Goal: Task Accomplishment & Management: Use online tool/utility

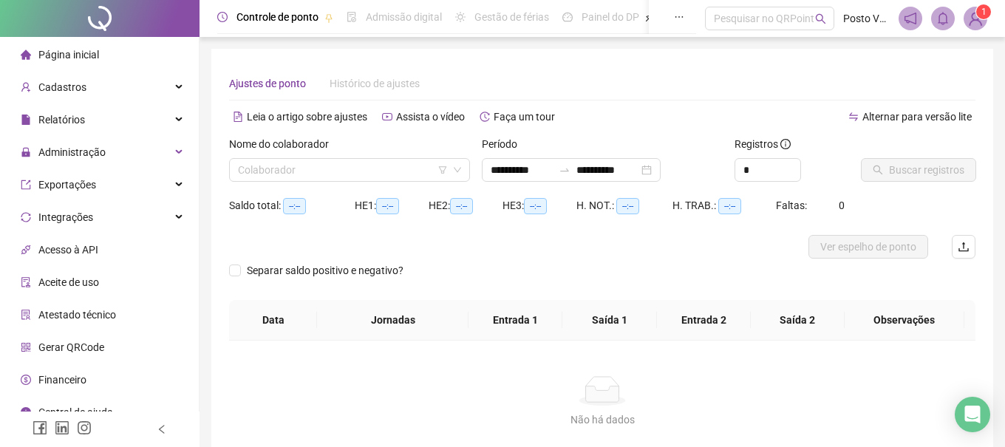
type input "**********"
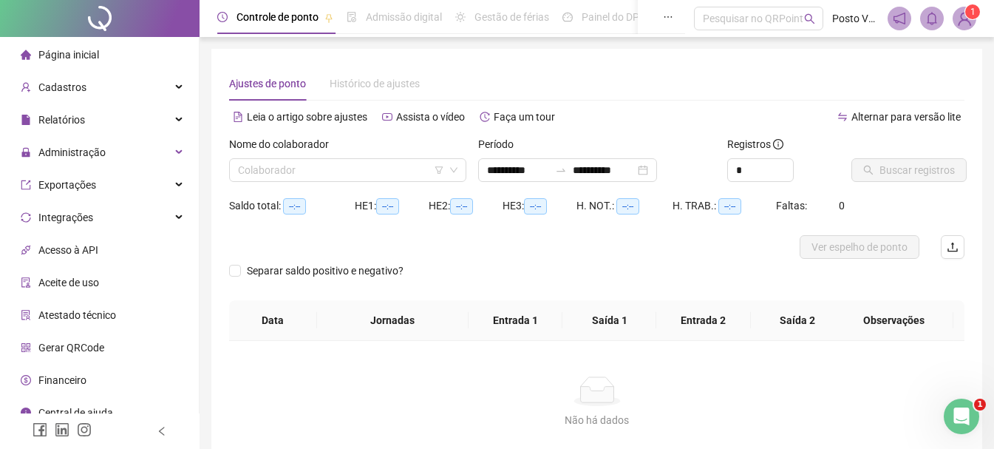
click at [307, 182] on div "Nome do colaborador Colaborador" at bounding box center [347, 165] width 249 height 58
click at [307, 178] on input "search" at bounding box center [341, 170] width 206 height 22
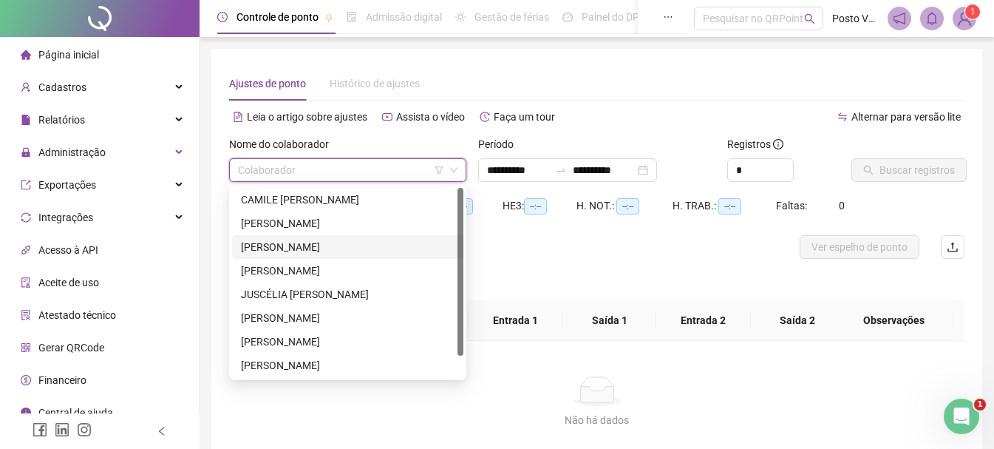
click at [307, 248] on div "[PERSON_NAME]" at bounding box center [348, 247] width 214 height 16
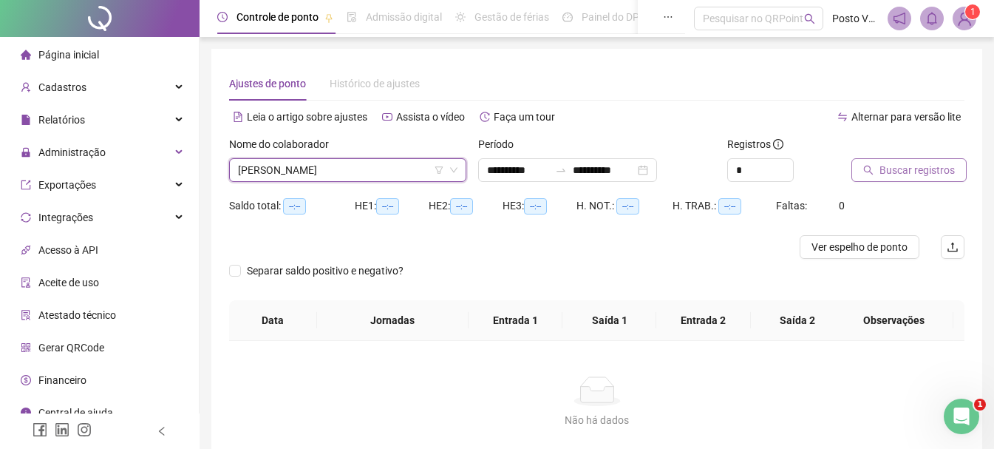
click at [902, 168] on span "Buscar registros" at bounding box center [916, 170] width 75 height 16
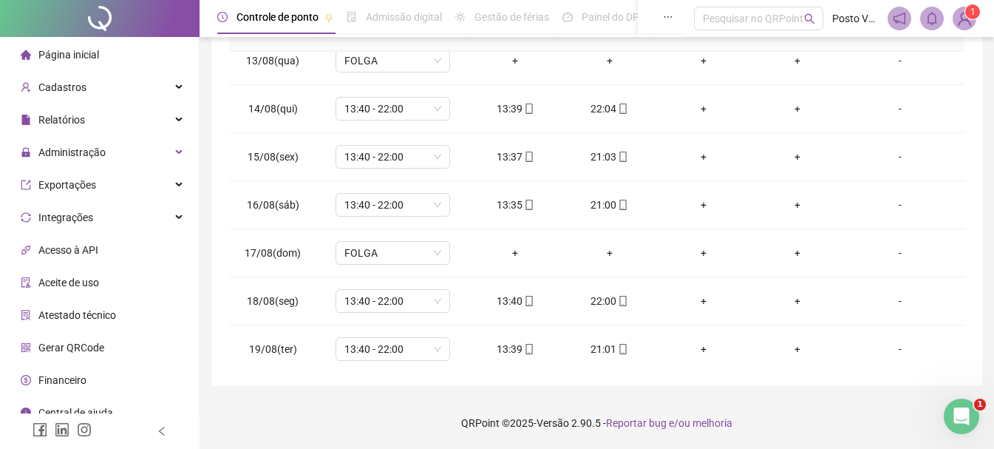
scroll to position [645, 0]
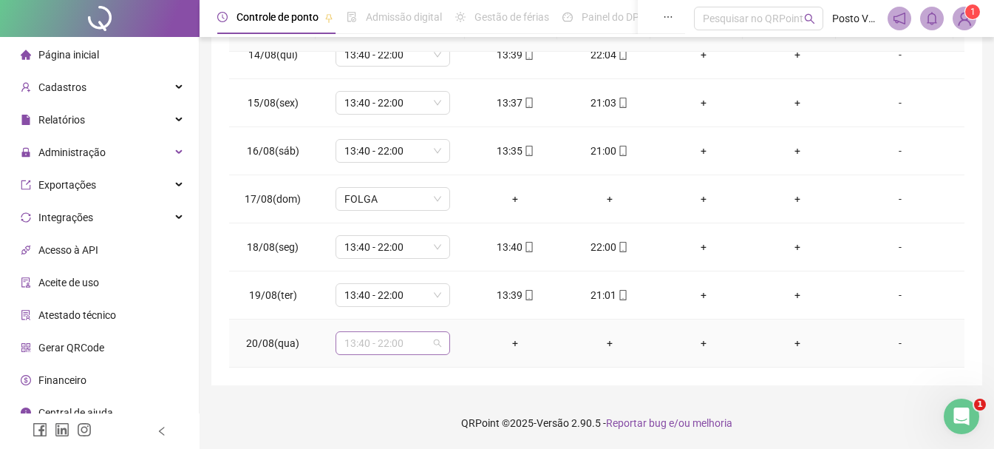
click at [392, 338] on span "13:40 - 22:00" at bounding box center [392, 343] width 97 height 22
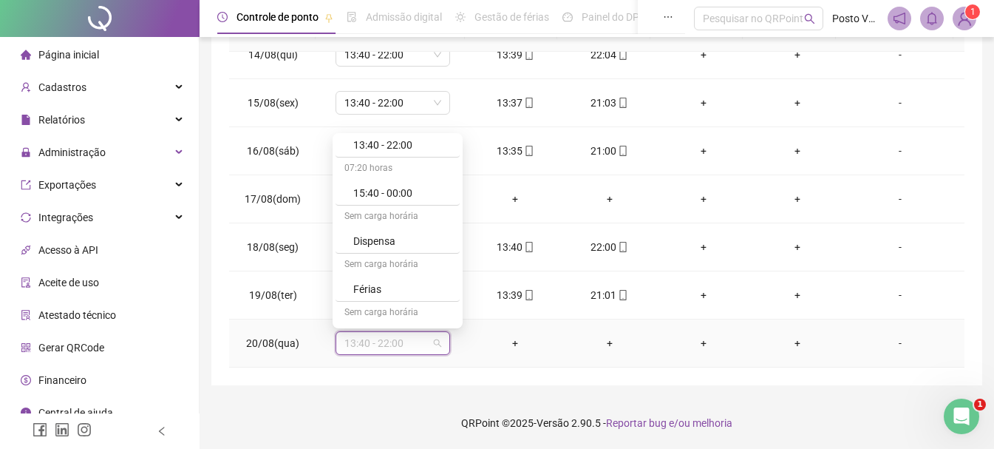
scroll to position [723, 0]
click at [391, 205] on div "Folga" at bounding box center [397, 217] width 124 height 24
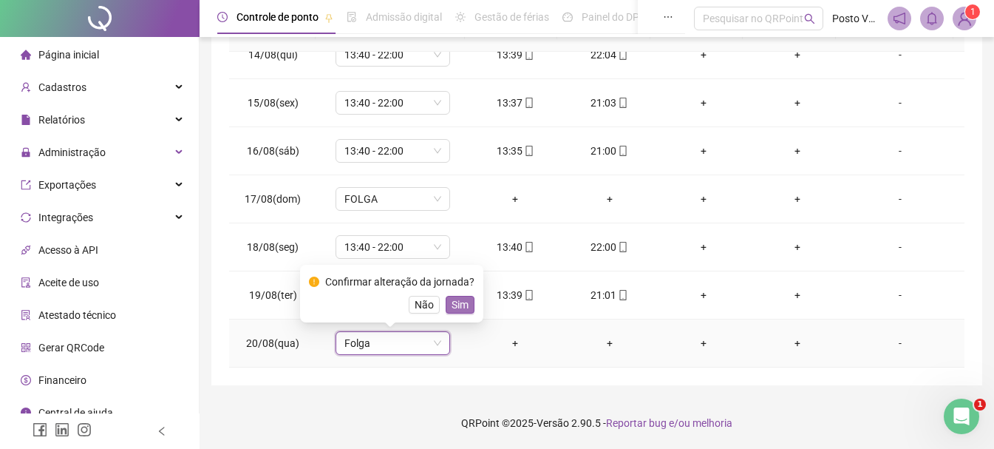
click at [465, 300] on span "Sim" at bounding box center [459, 304] width 17 height 16
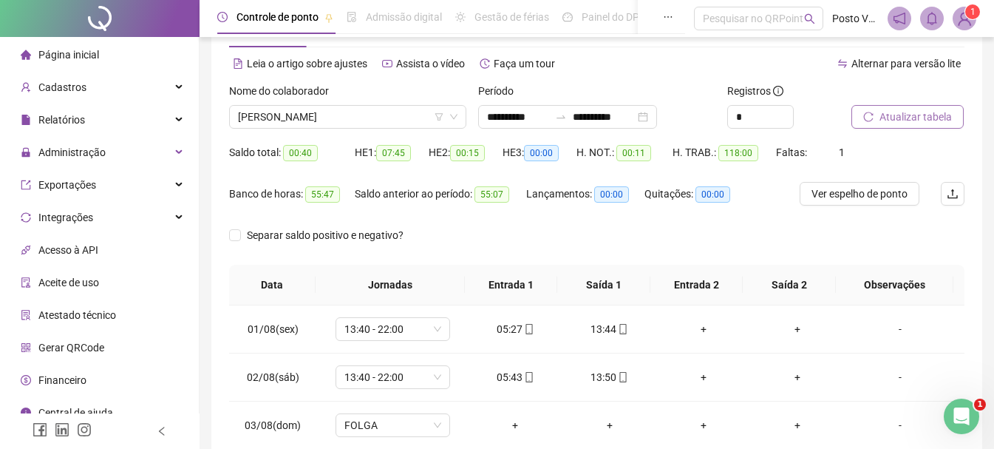
scroll to position [11, 0]
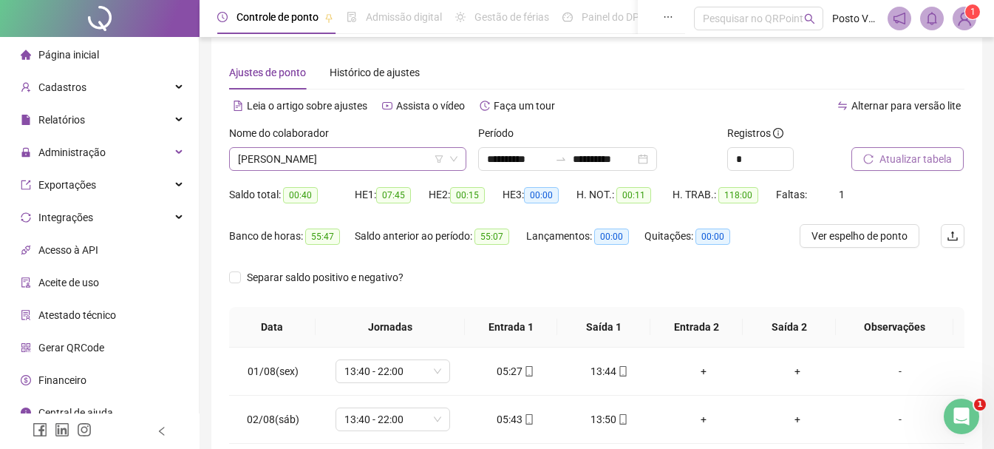
click at [322, 154] on span "[PERSON_NAME]" at bounding box center [347, 159] width 219 height 22
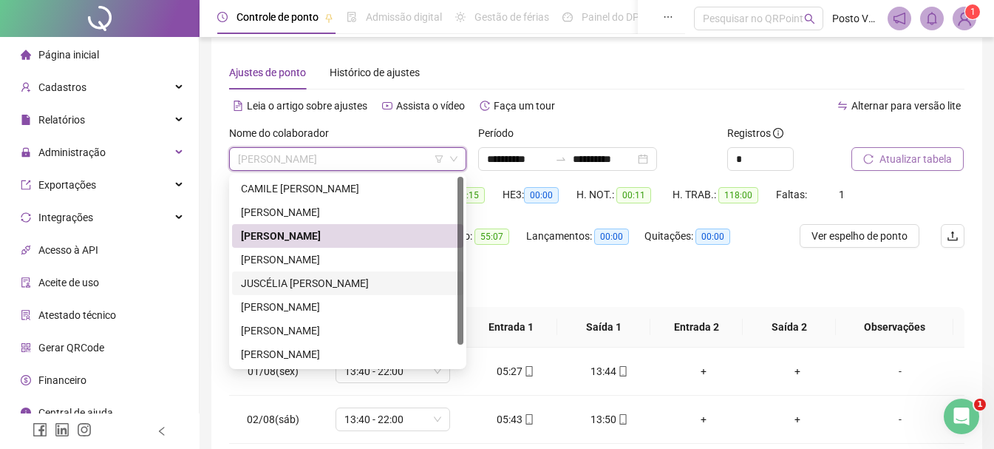
click at [335, 286] on div "JUSCÉLIA [PERSON_NAME]" at bounding box center [348, 283] width 214 height 16
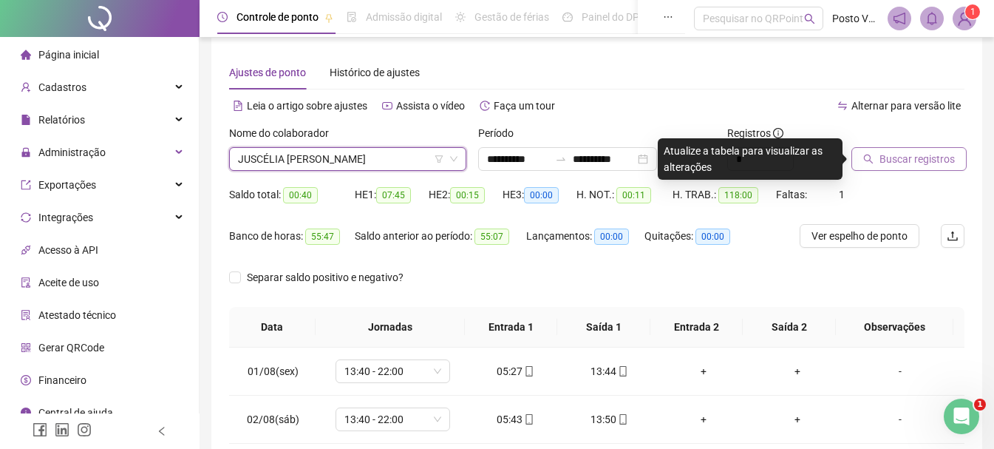
click at [904, 157] on span "Buscar registros" at bounding box center [916, 159] width 75 height 16
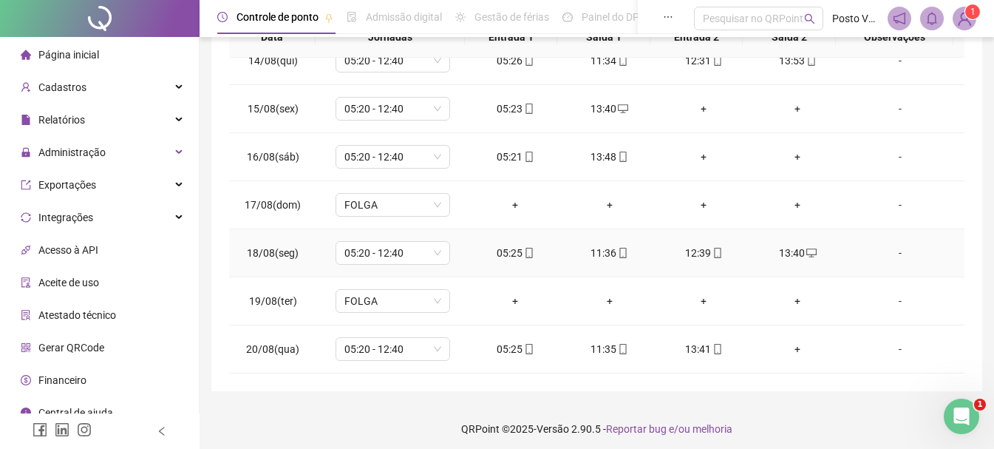
scroll to position [307, 0]
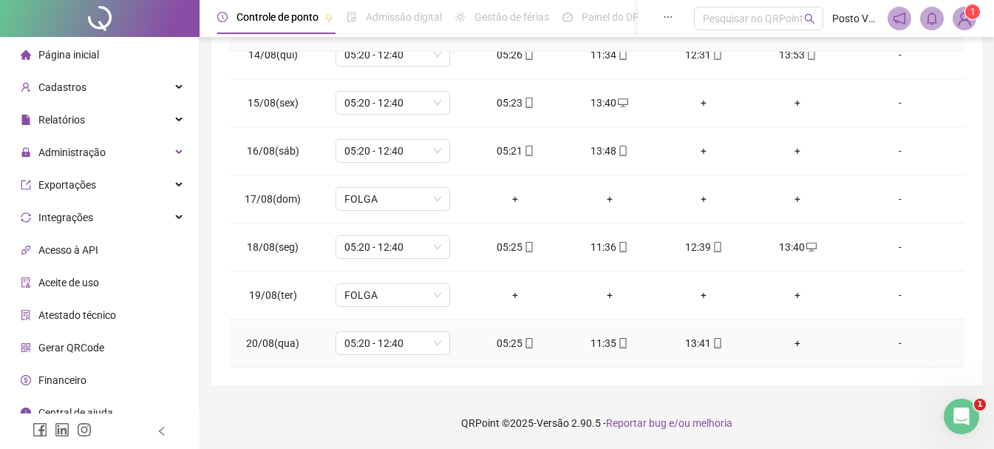
click at [788, 344] on div "+" at bounding box center [798, 343] width 70 height 16
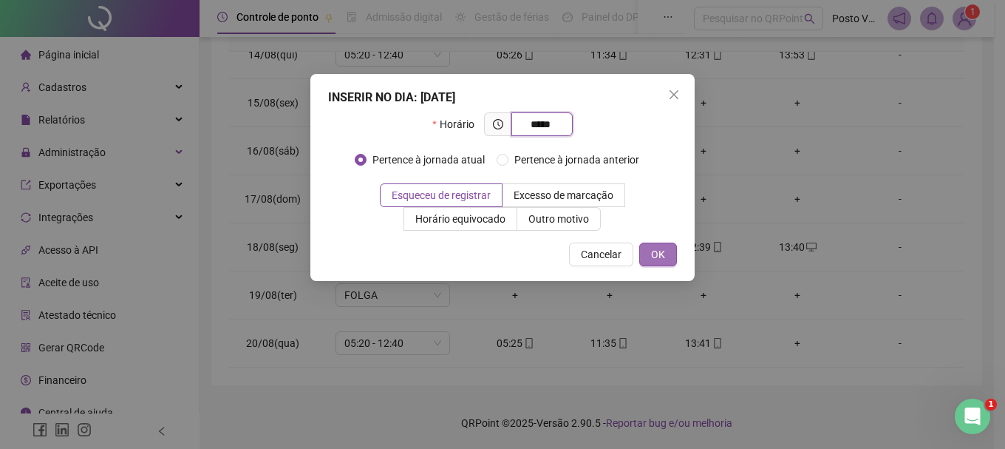
type input "*****"
click at [667, 253] on button "OK" at bounding box center [658, 254] width 38 height 24
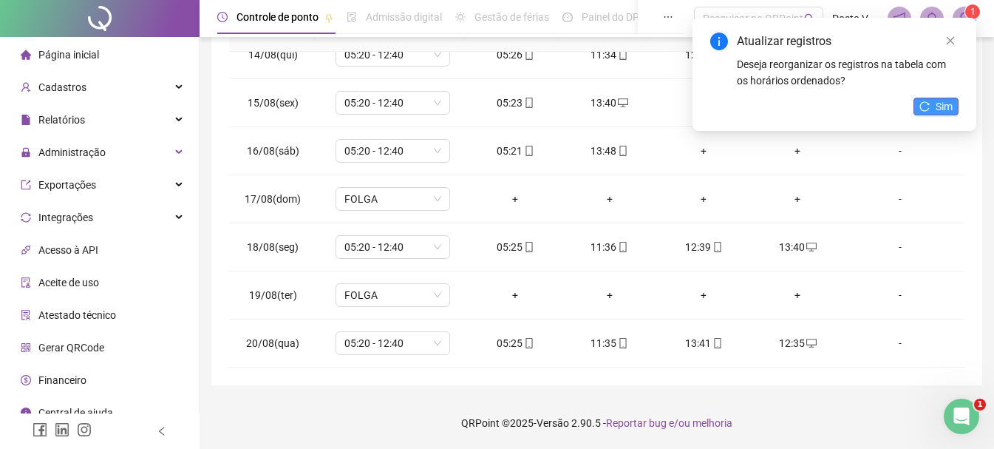
click at [955, 104] on button "Sim" at bounding box center [935, 107] width 45 height 18
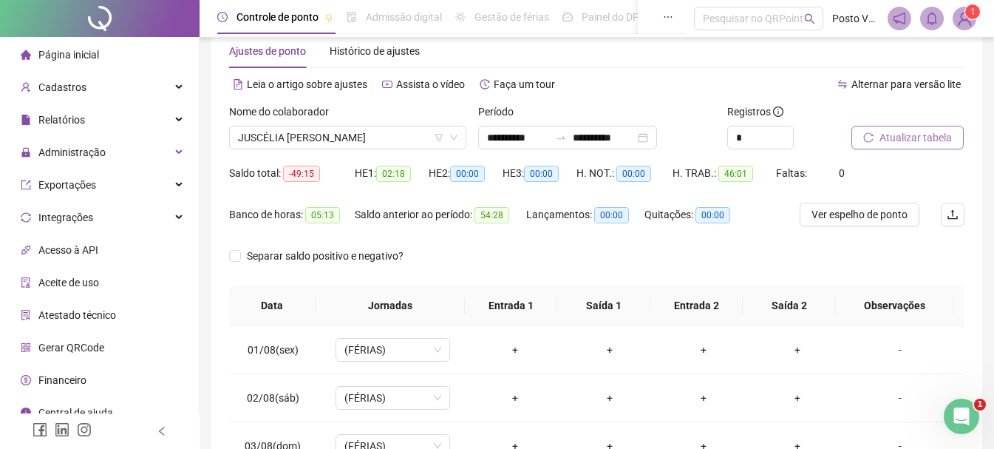
scroll to position [0, 0]
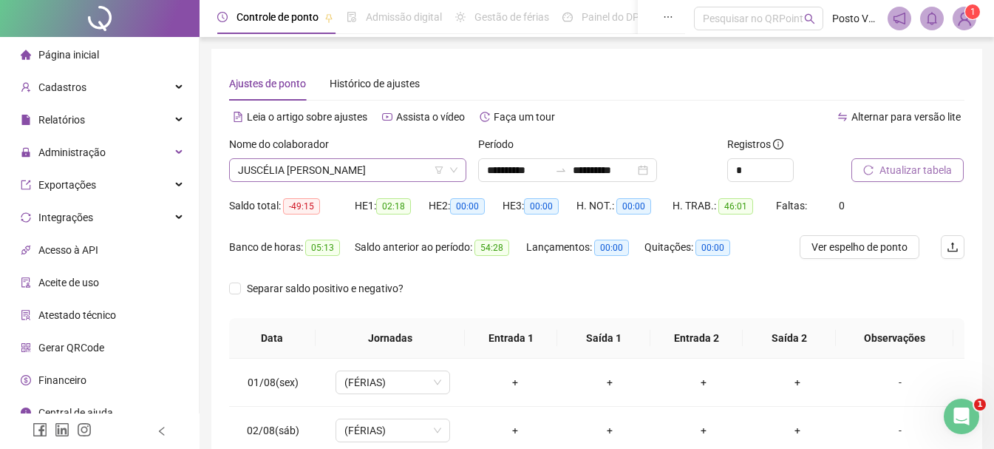
click at [380, 172] on span "JUSCÉLIA [PERSON_NAME]" at bounding box center [347, 170] width 219 height 22
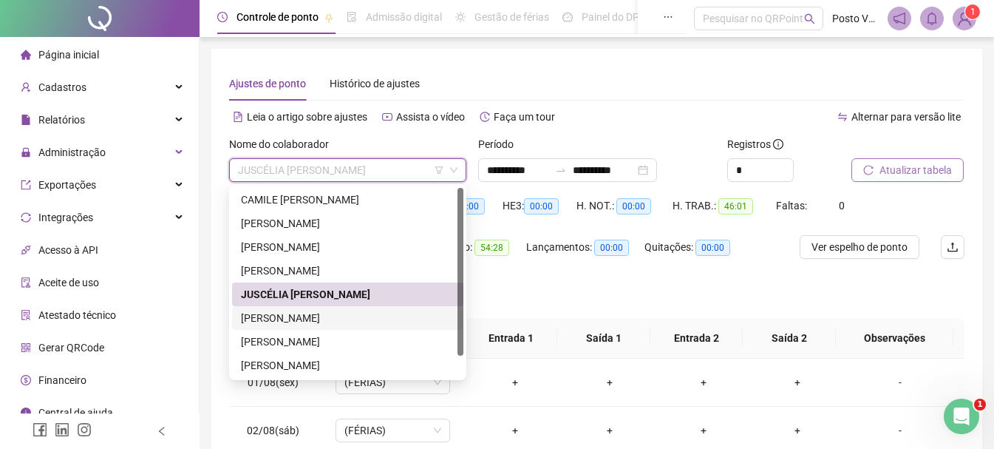
click at [318, 324] on div "[PERSON_NAME]" at bounding box center [348, 318] width 214 height 16
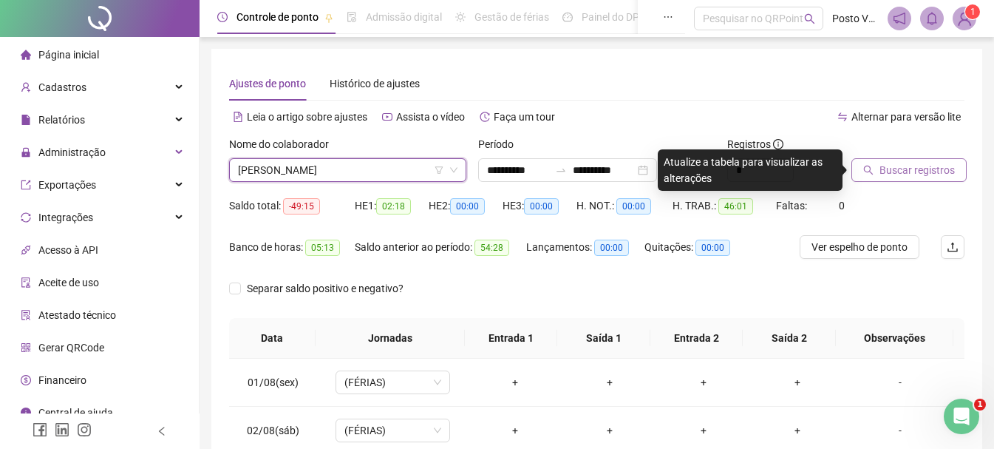
click at [930, 175] on span "Buscar registros" at bounding box center [916, 170] width 75 height 16
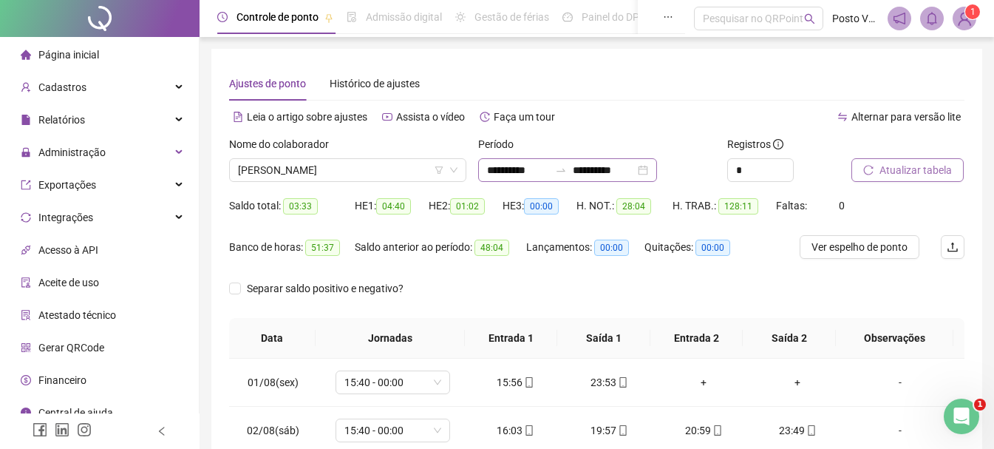
click at [657, 164] on div "**********" at bounding box center [567, 170] width 179 height 24
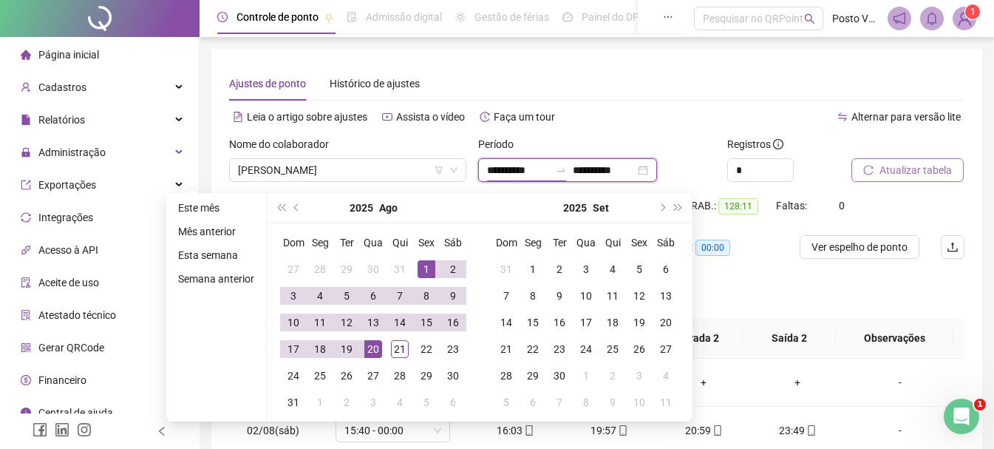
click at [657, 171] on div "**********" at bounding box center [567, 170] width 179 height 24
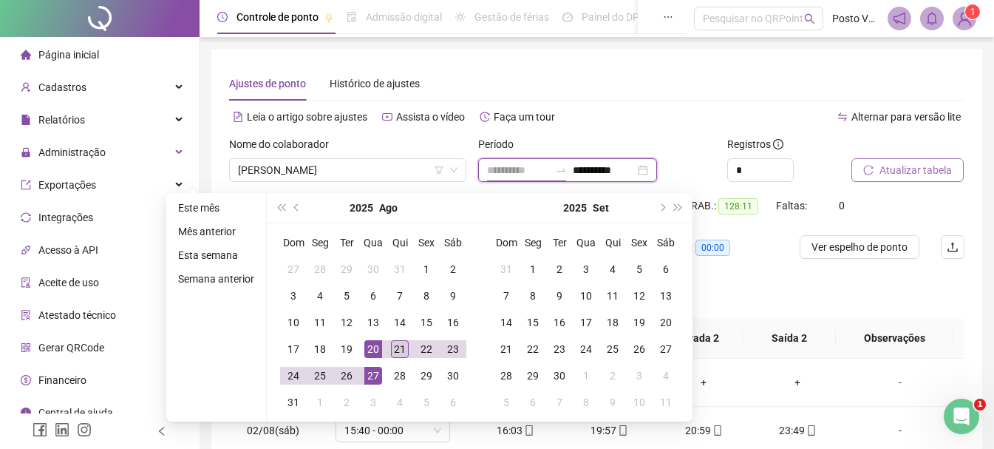
type input "**********"
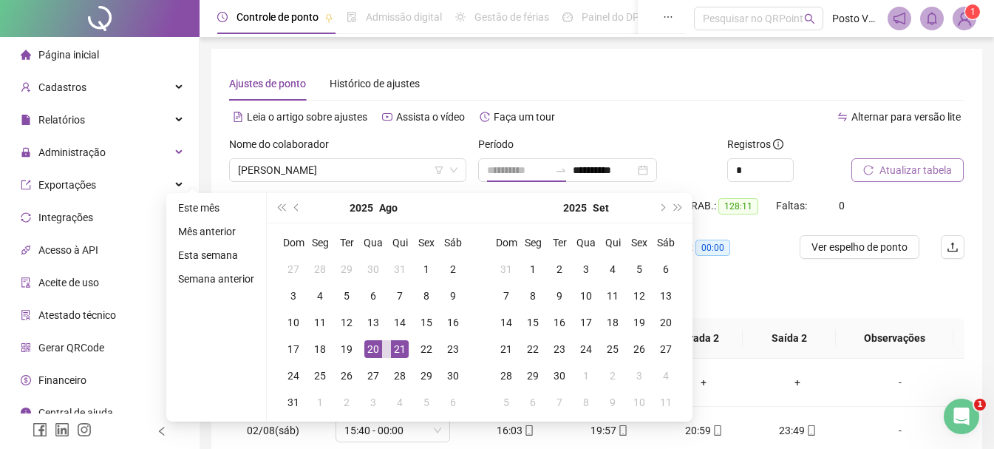
click at [400, 342] on div "21" at bounding box center [400, 349] width 18 height 18
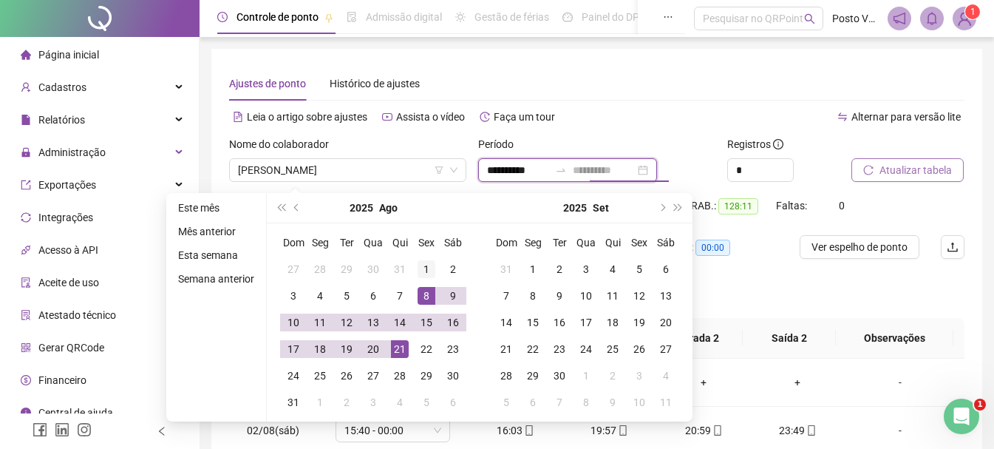
type input "**********"
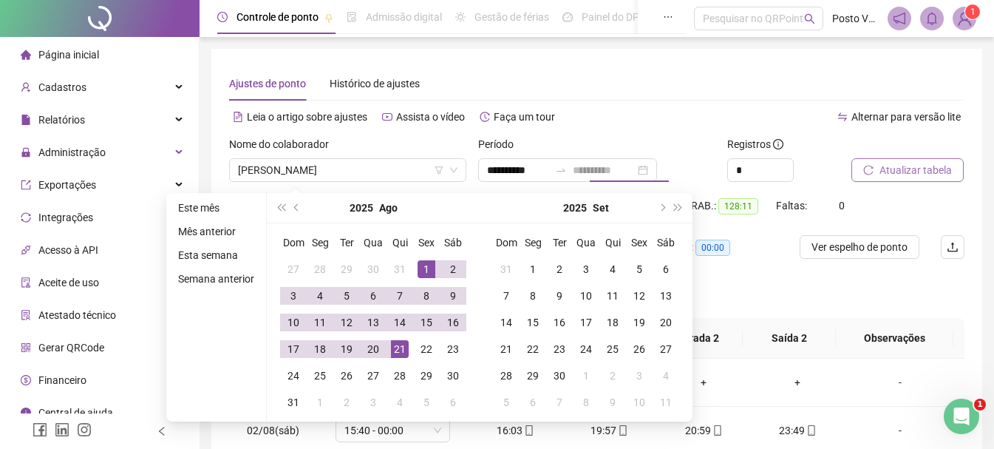
click at [421, 270] on div "1" at bounding box center [426, 269] width 18 height 18
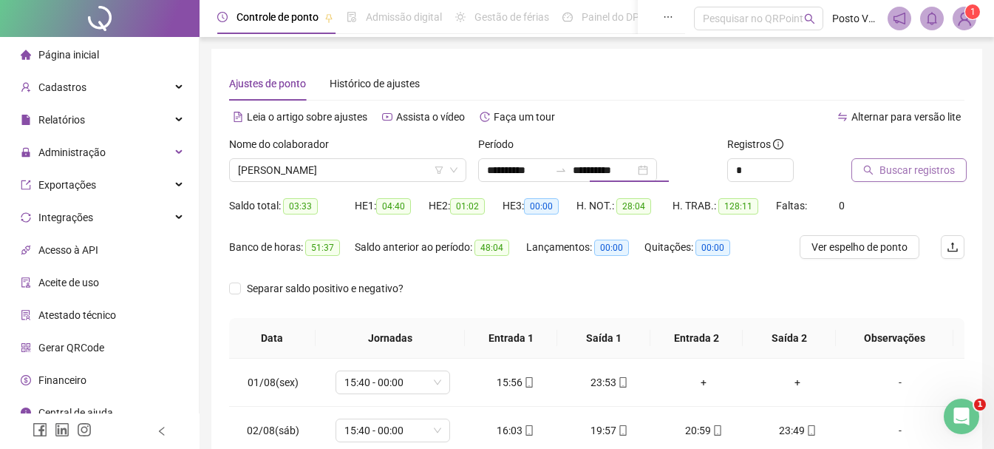
type input "**********"
click at [944, 170] on span "Buscar registros" at bounding box center [916, 170] width 75 height 16
click at [944, 170] on span "Atualizar tabela" at bounding box center [915, 170] width 72 height 16
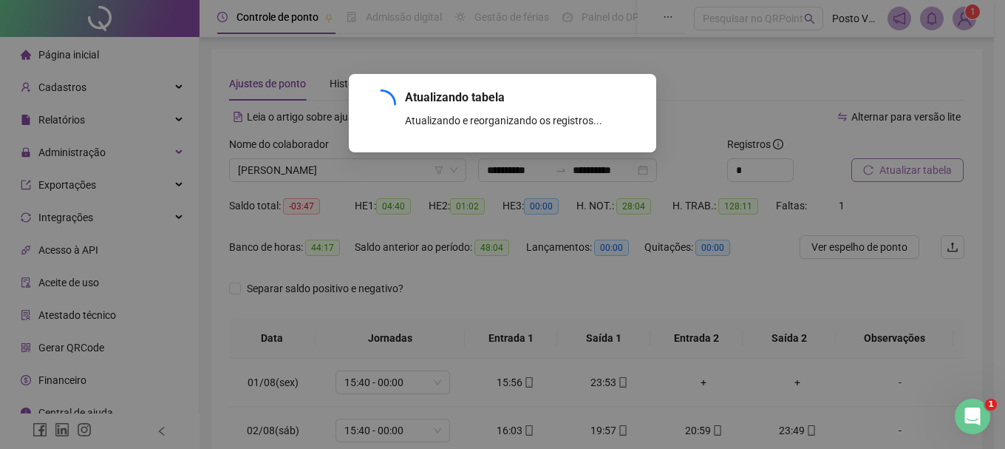
click at [783, 165] on div "Atualizando tabela Atualizando e reorganizando os registros... OK" at bounding box center [502, 224] width 1005 height 449
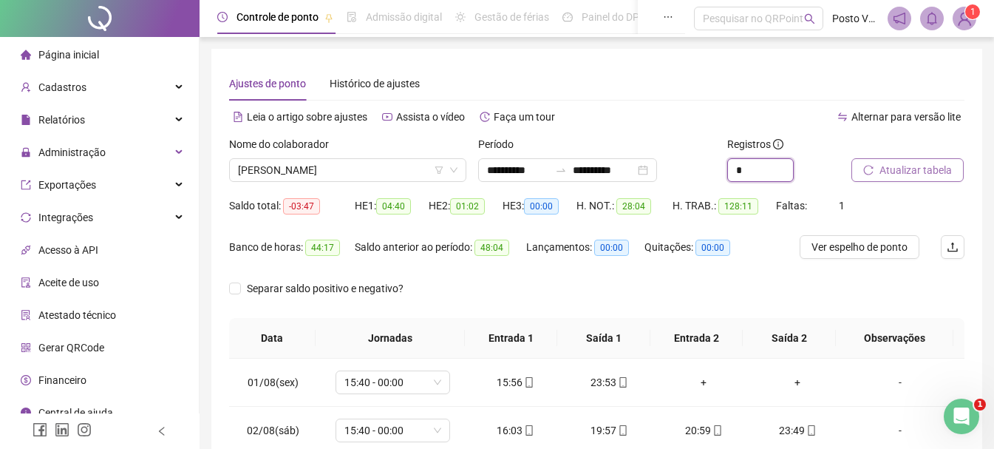
click at [793, 166] on span "Increase Value" at bounding box center [793, 164] width 1 height 11
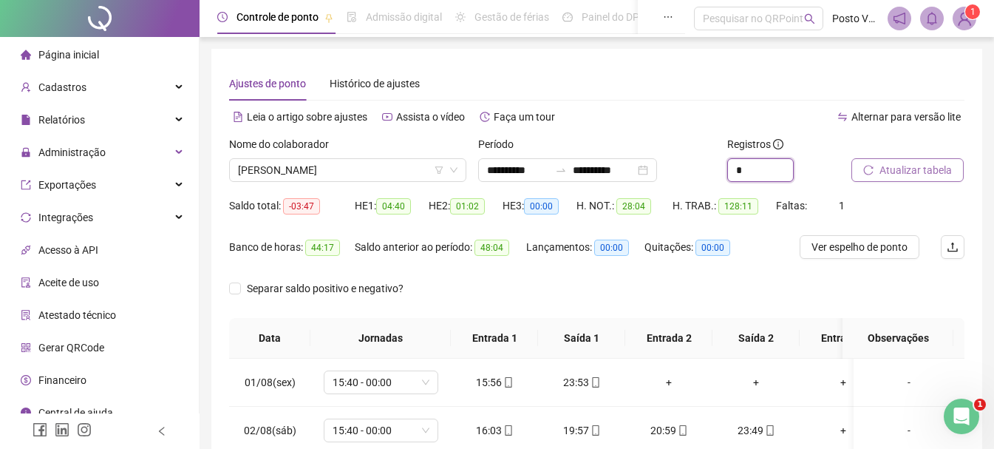
type input "*"
click at [898, 168] on span "Atualizar tabela" at bounding box center [915, 170] width 72 height 16
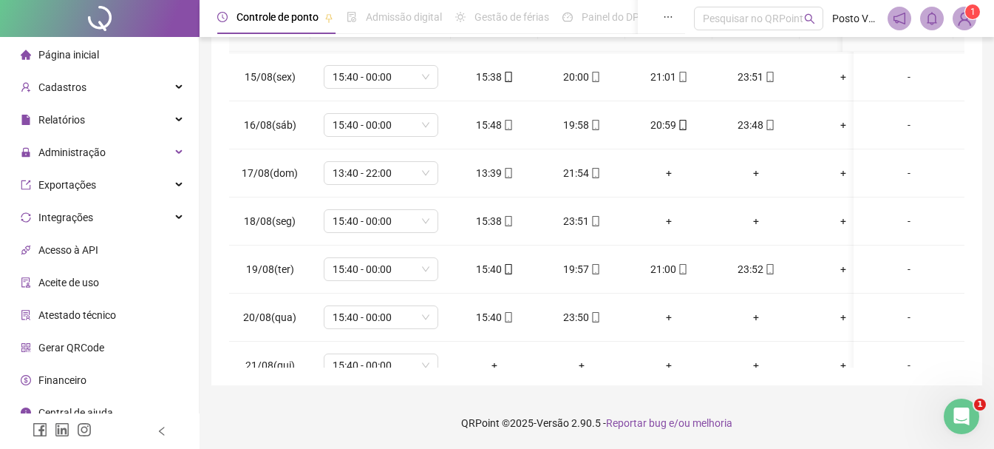
scroll to position [704, 0]
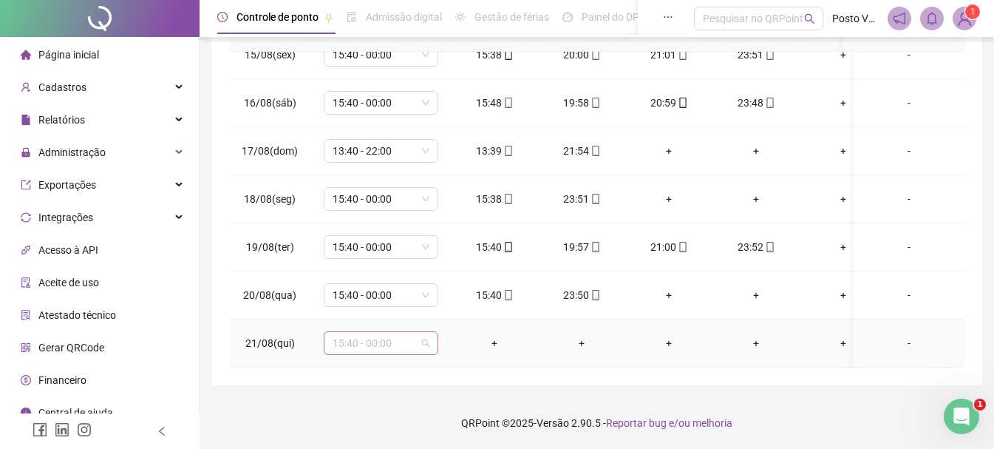
click at [392, 338] on span "15:40 - 00:00" at bounding box center [381, 343] width 97 height 22
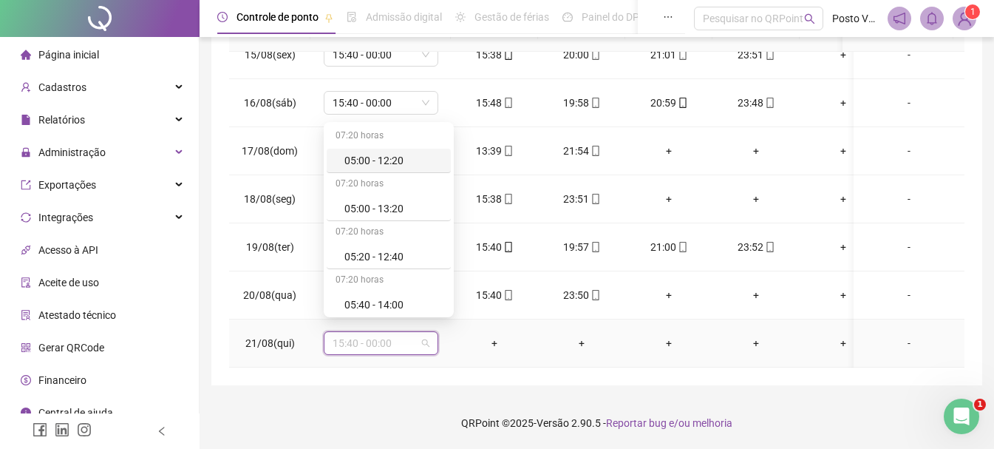
scroll to position [723, 0]
click at [363, 197] on div "Folga" at bounding box center [393, 205] width 98 height 16
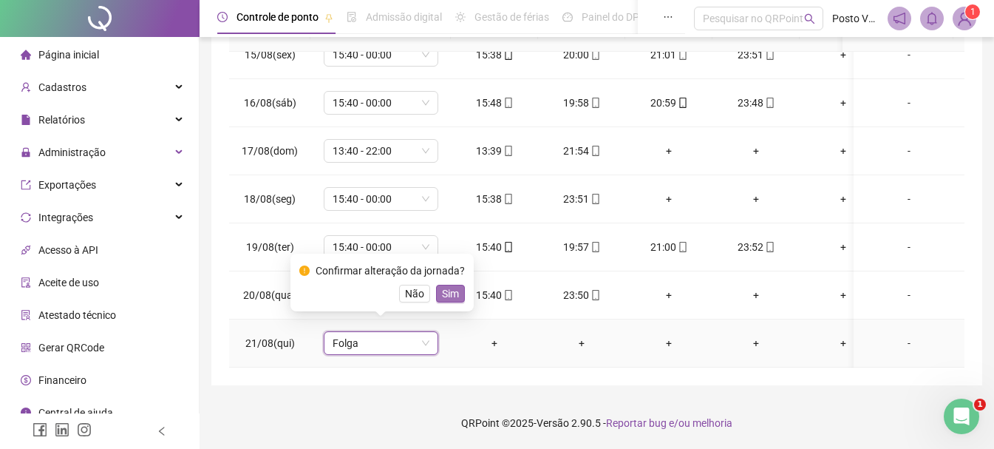
click at [450, 291] on span "Sim" at bounding box center [450, 293] width 17 height 16
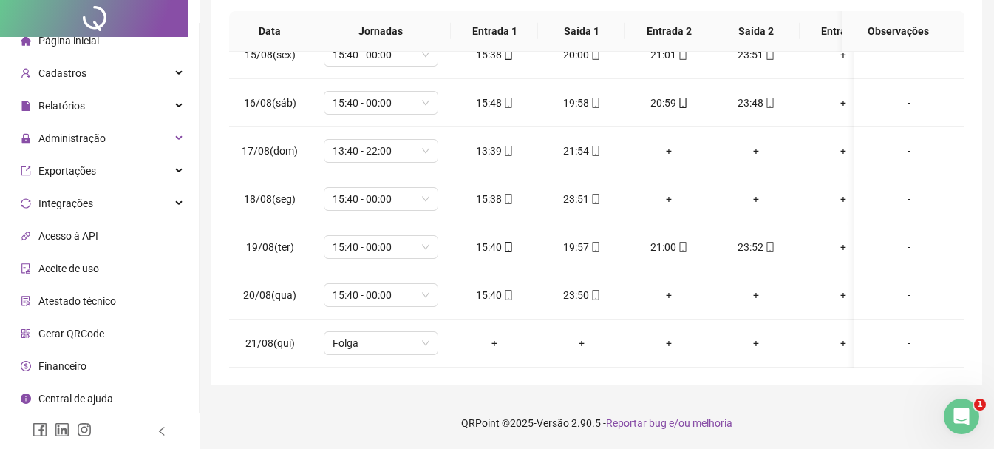
scroll to position [0, 0]
